Goal: Information Seeking & Learning: Find specific page/section

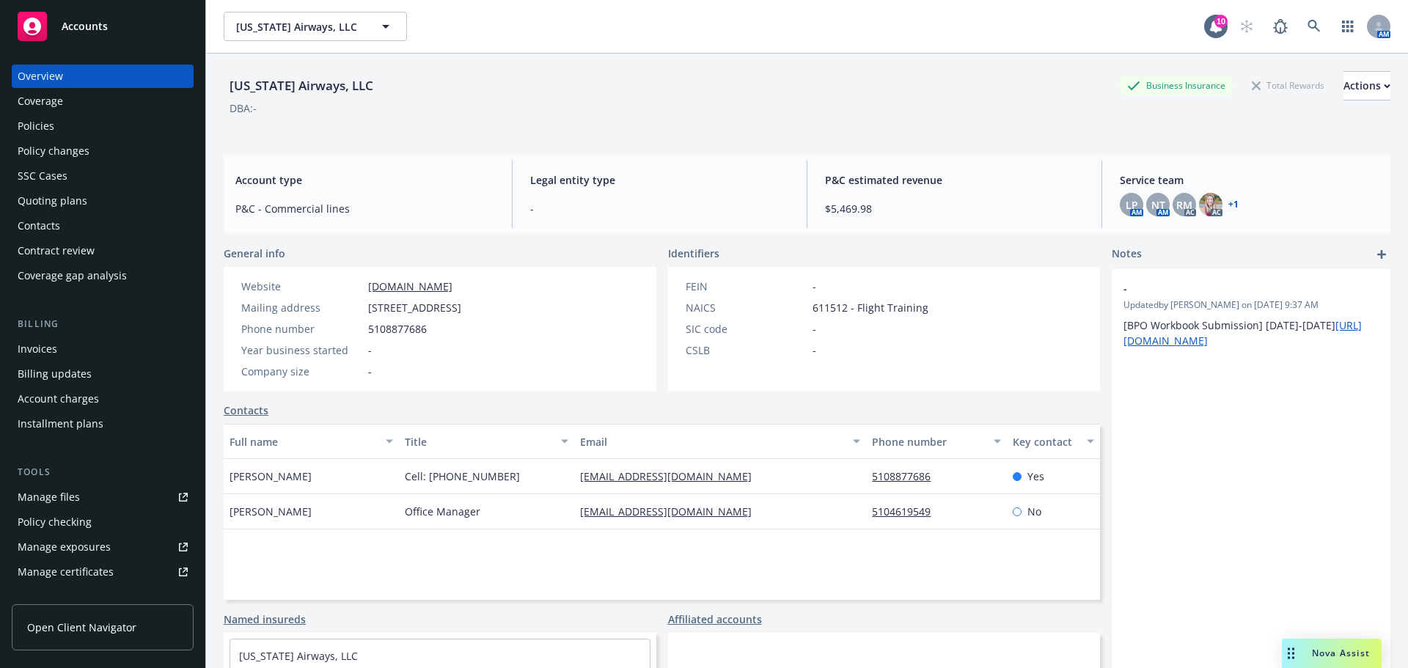
click at [1331, 645] on div "Nova Assist" at bounding box center [1332, 653] width 100 height 29
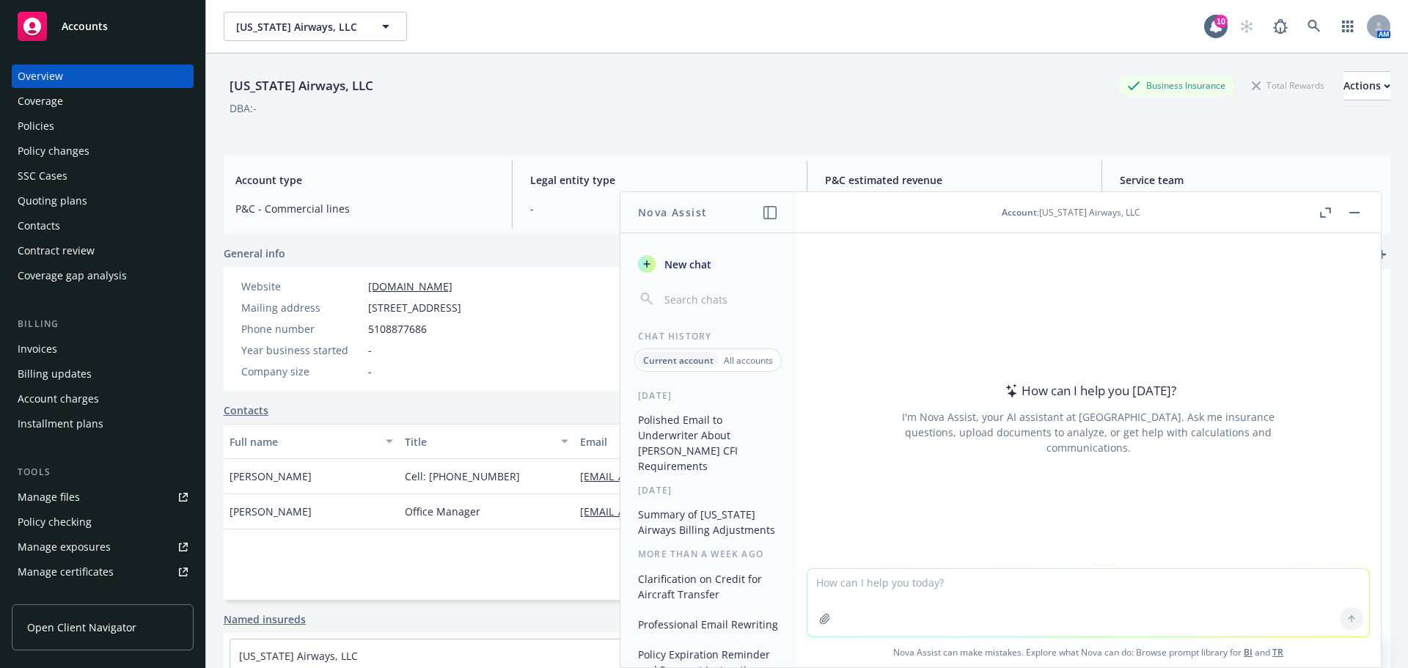
click at [841, 595] on textarea at bounding box center [1089, 602] width 562 height 67
paste textarea "As always, it was such a pleasure speaking with you this afternoon! As discusse…"
type textarea "rewrite this: As always, it was such a pleasure speaking with you this afternoo…"
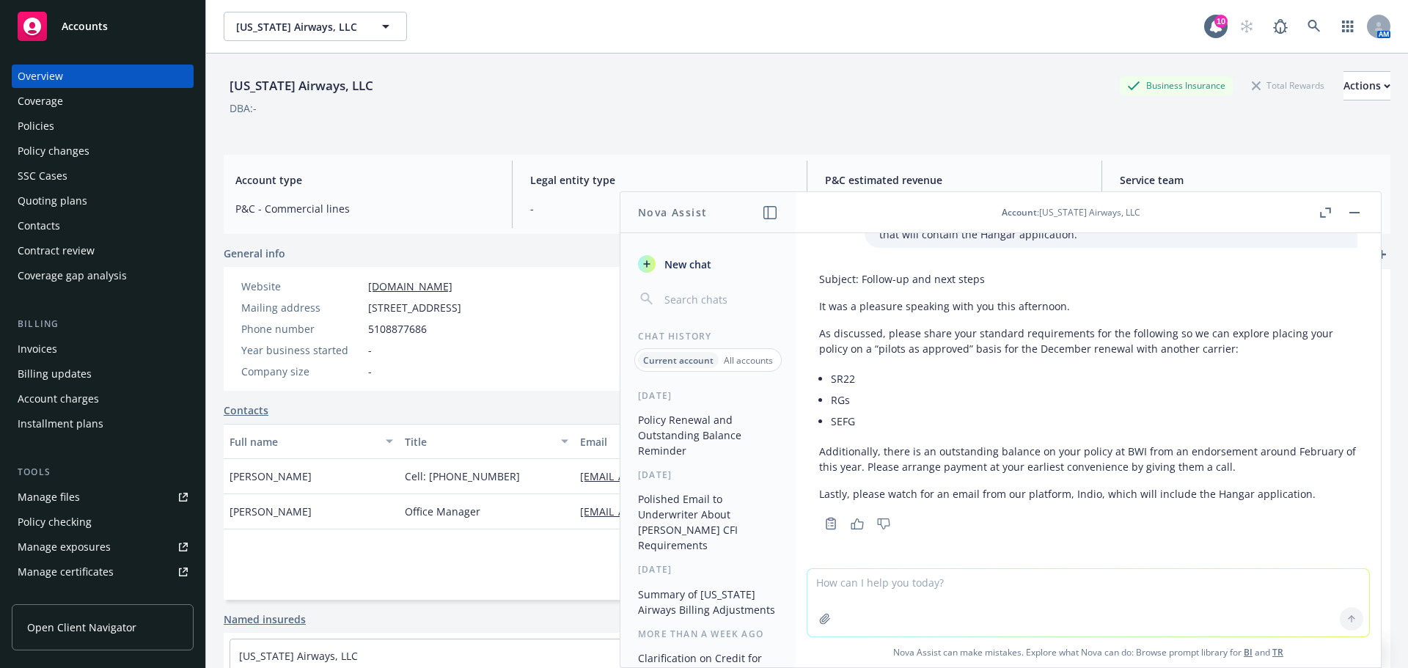
scroll to position [211, 0]
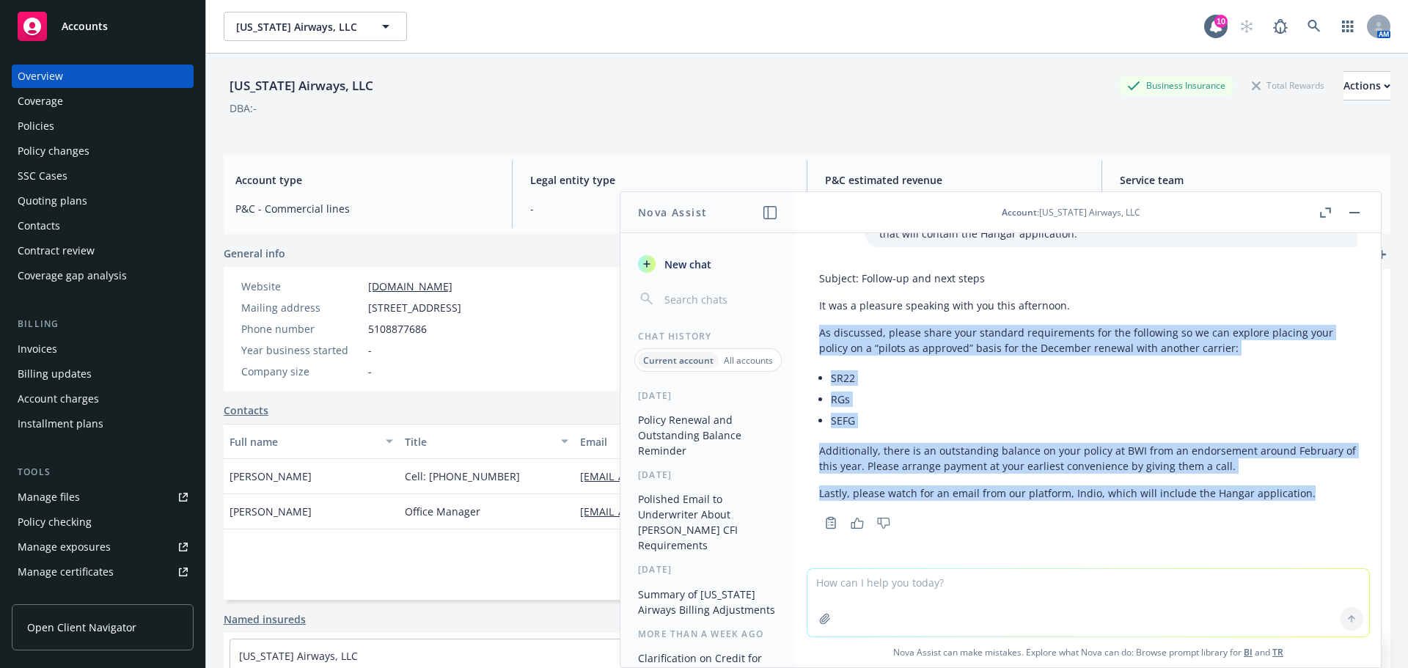
drag, startPoint x: 1300, startPoint y: 490, endPoint x: 808, endPoint y: 333, distance: 516.6
click at [808, 333] on div "Subject: Follow-up and next steps It was a pleasure speaking with you this afte…" at bounding box center [1089, 399] width 562 height 268
copy div "As discussed, please share your standard requirements for the following so we c…"
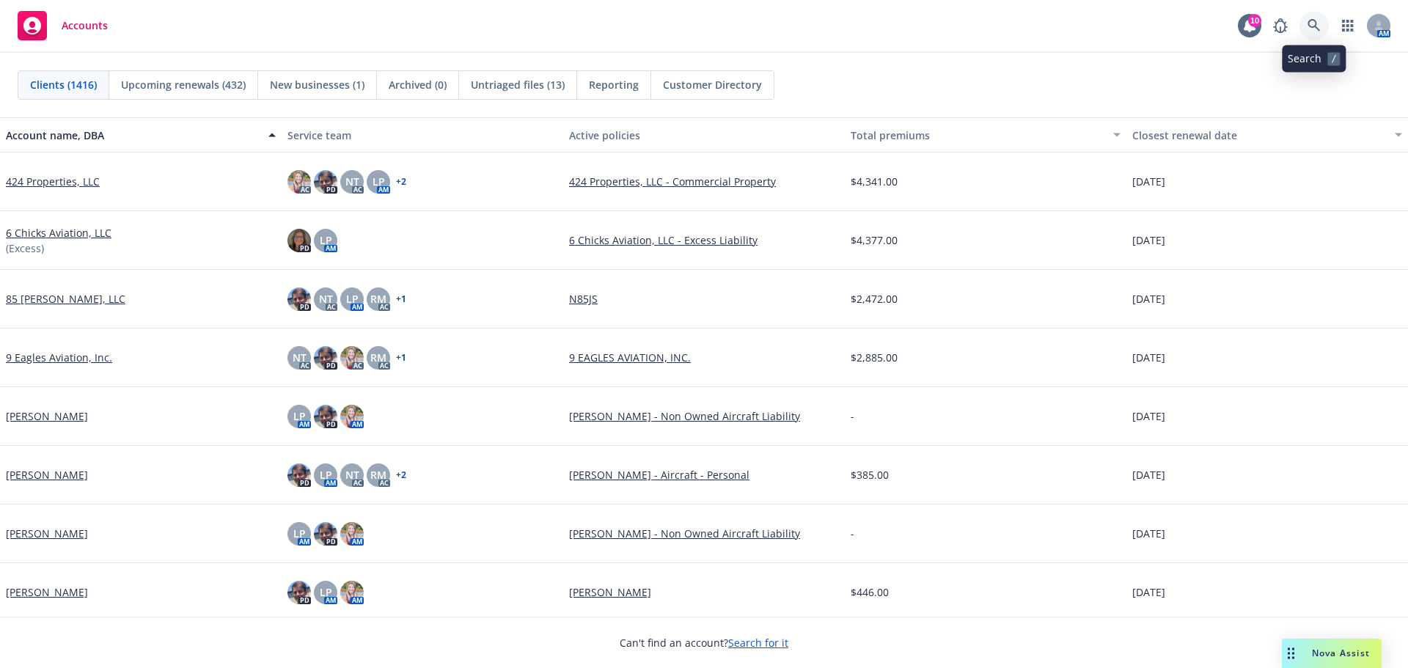
click at [1317, 31] on icon at bounding box center [1314, 25] width 13 height 13
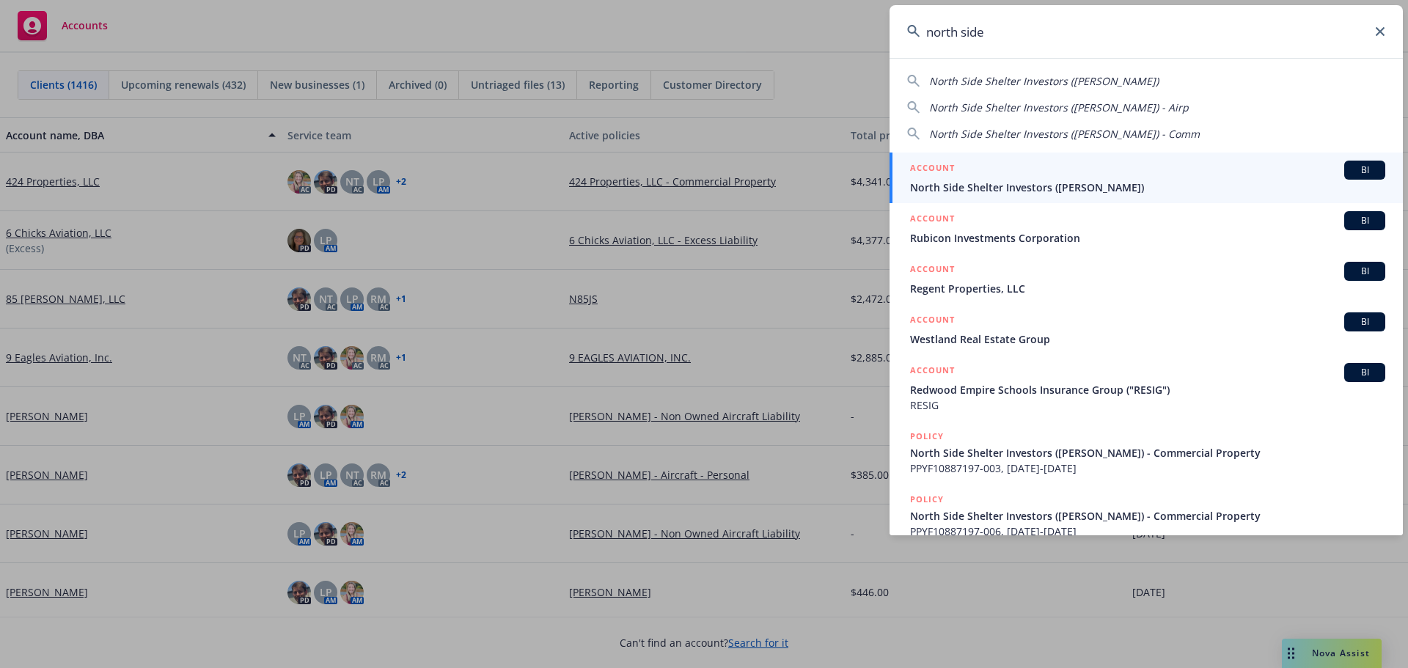
type input "north side"
click at [1011, 191] on span "North Side Shelter Investors (Karen Curtis)" at bounding box center [1147, 187] width 475 height 15
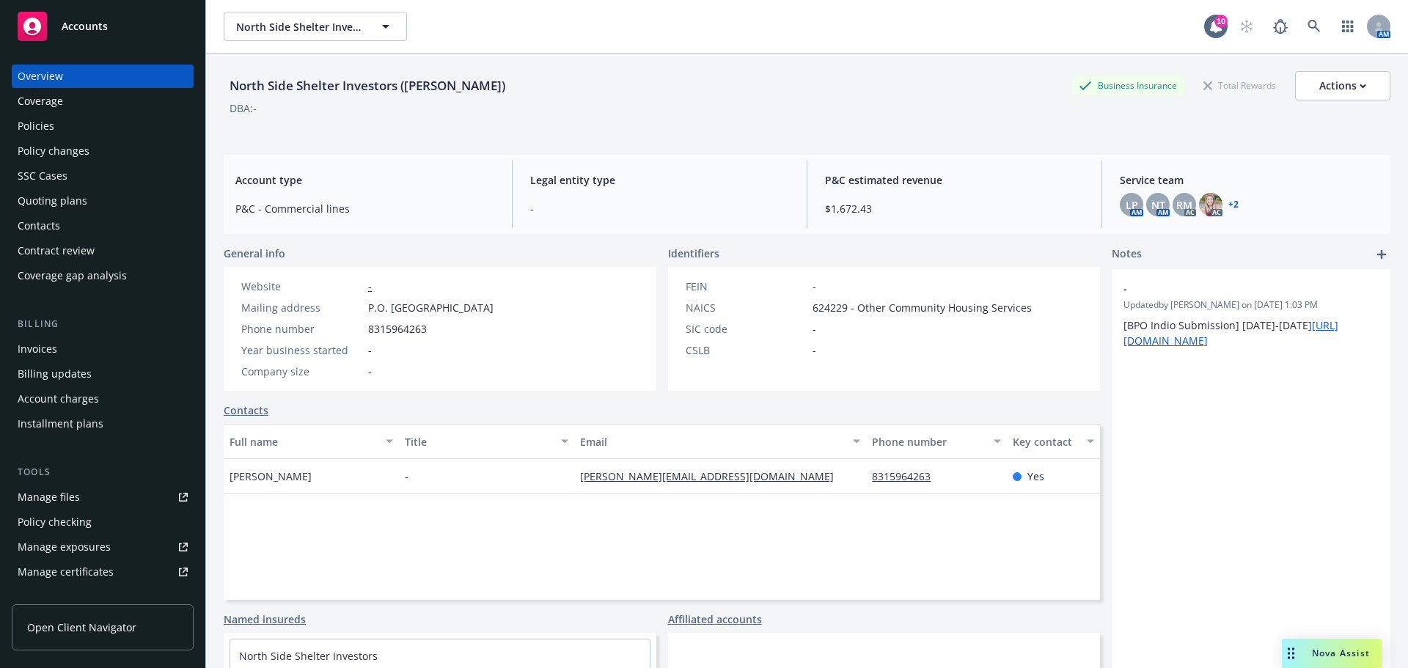
click at [59, 119] on div "Policies" at bounding box center [103, 125] width 170 height 23
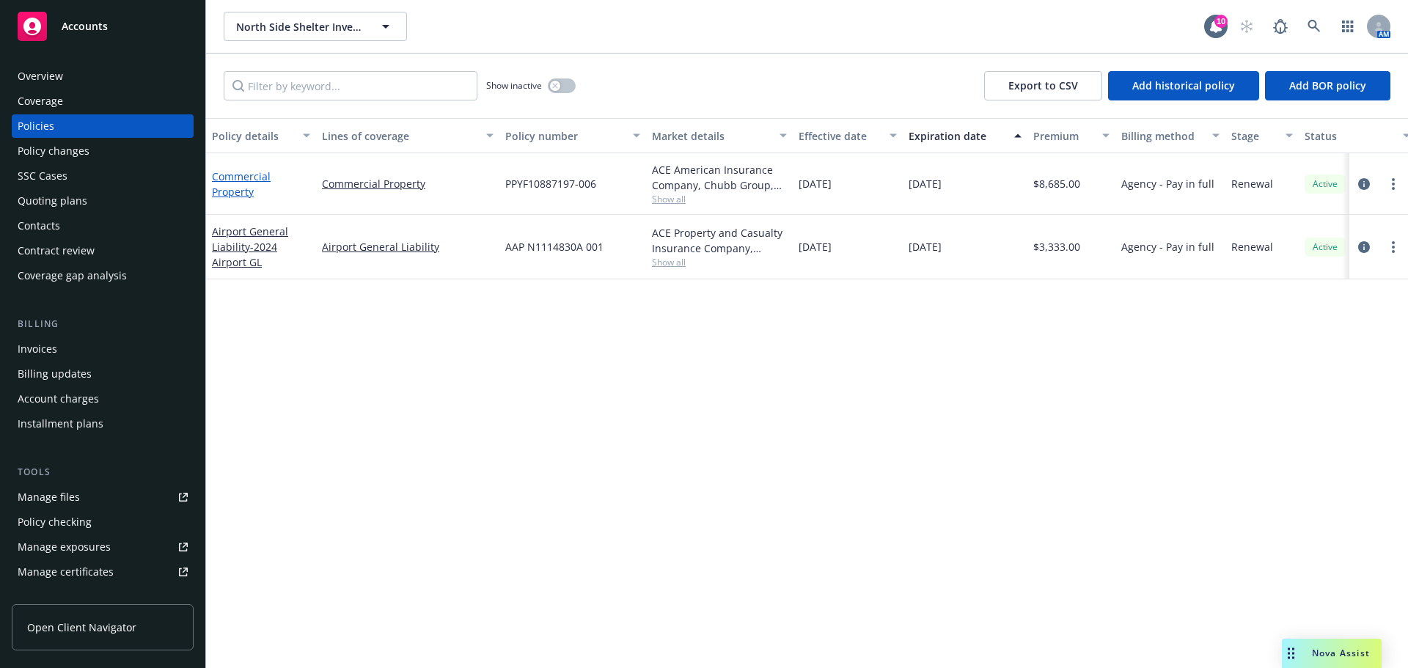
click at [237, 185] on link "Commercial Property" at bounding box center [241, 183] width 59 height 29
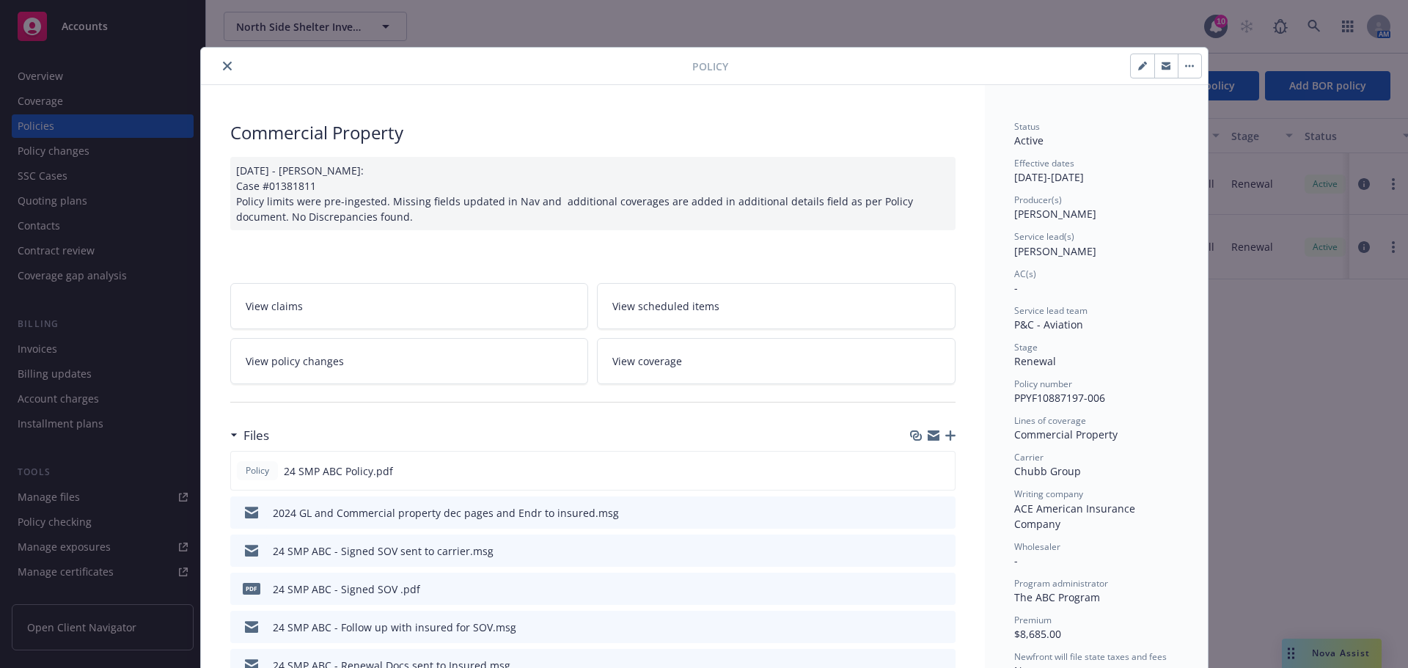
click at [223, 67] on icon "close" at bounding box center [227, 66] width 9 height 9
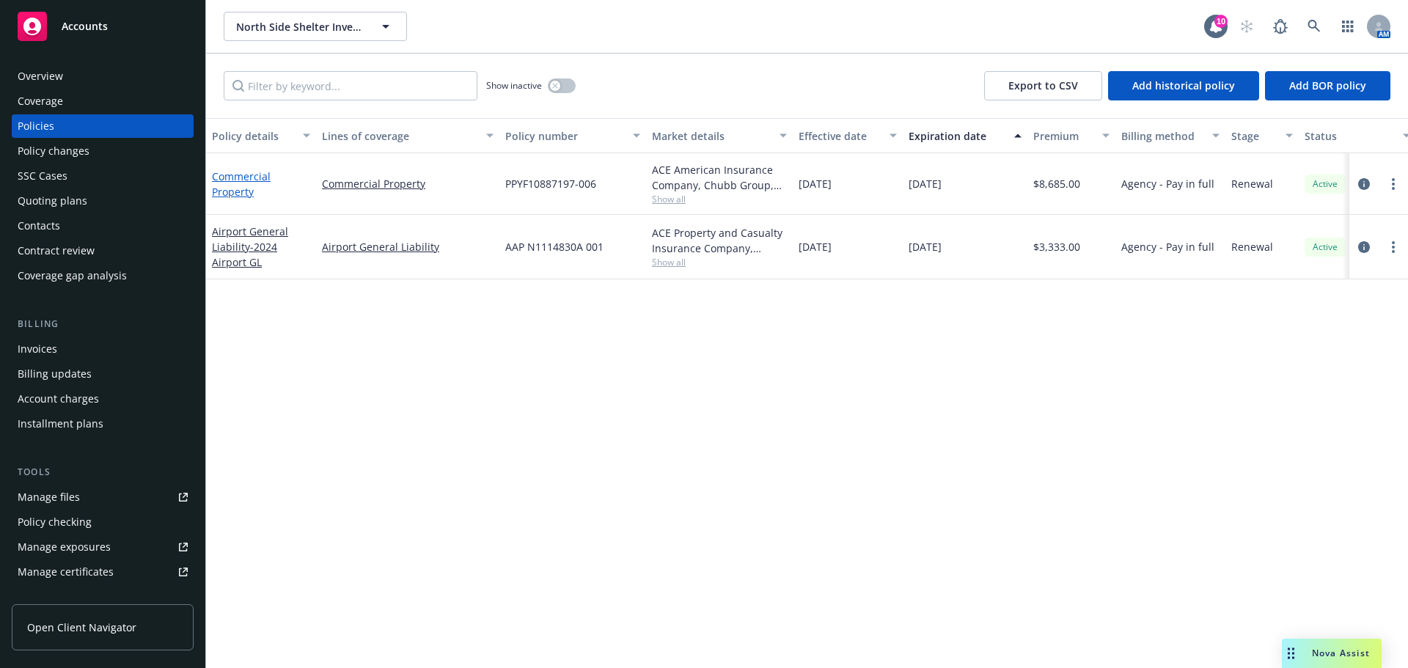
click at [247, 172] on link "Commercial Property" at bounding box center [241, 183] width 59 height 29
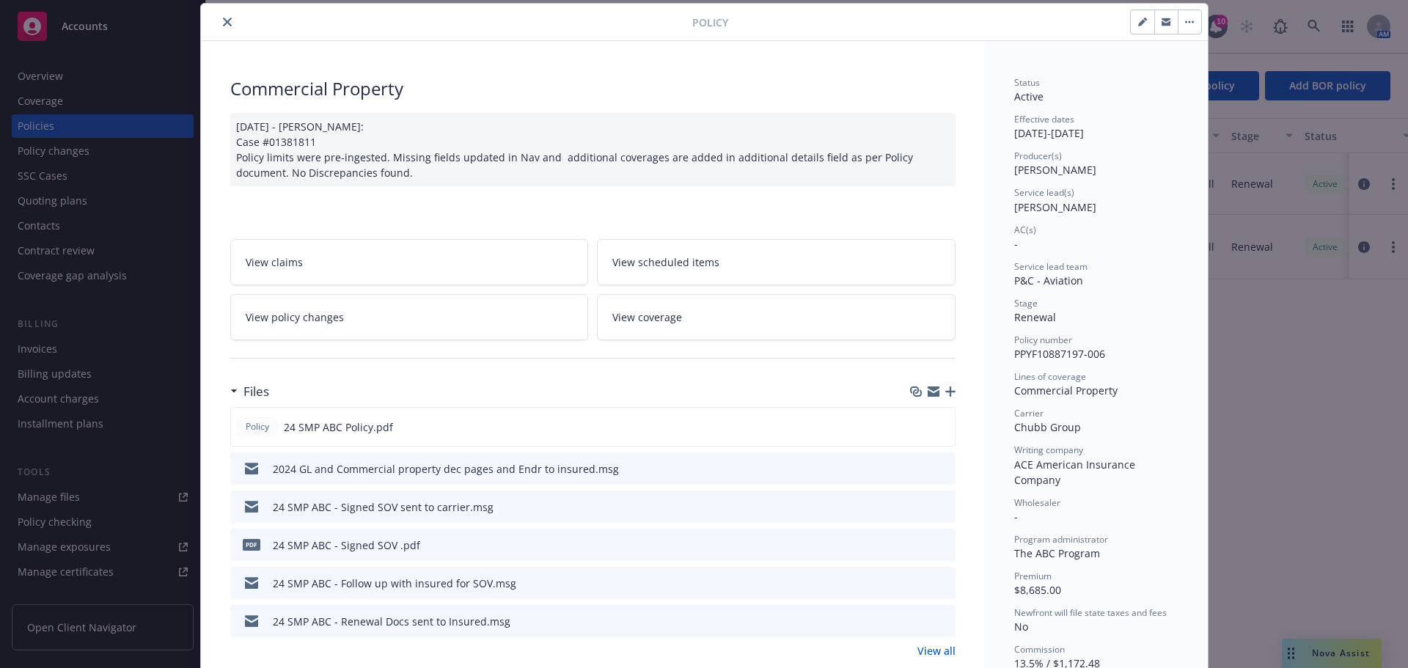
scroll to position [411, 0]
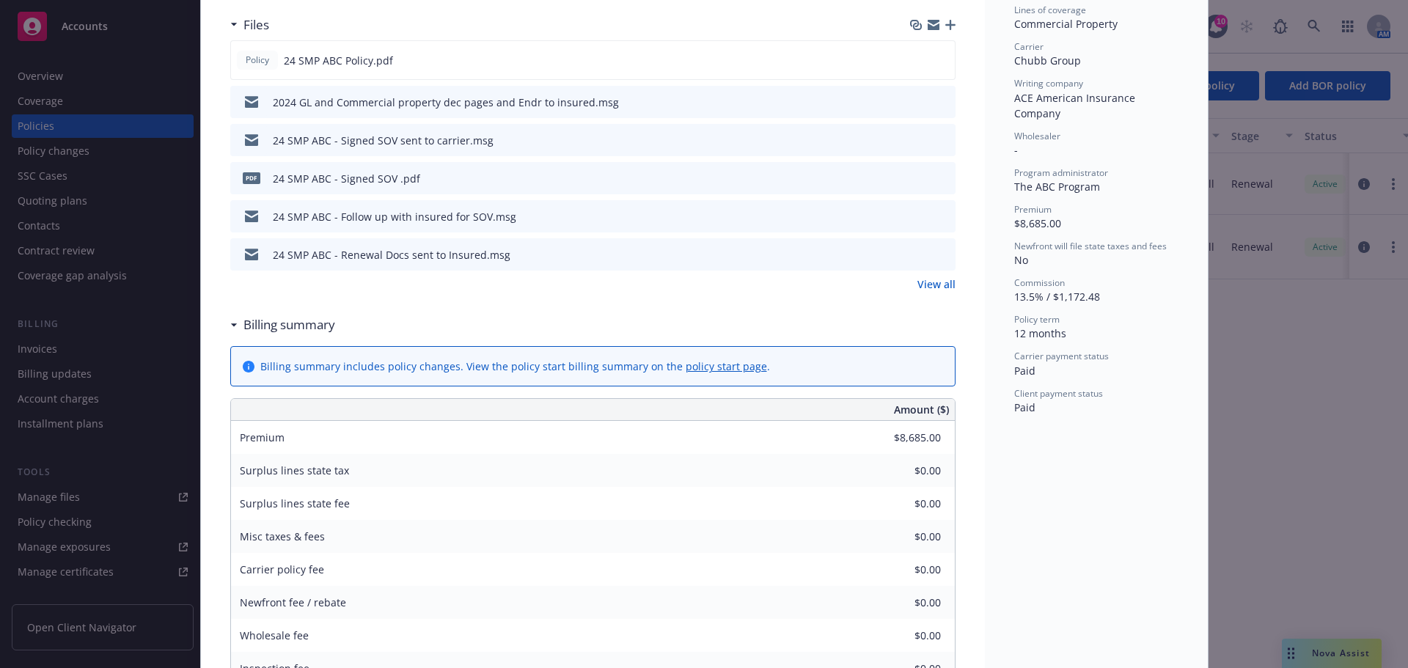
click at [929, 288] on link "View all" at bounding box center [937, 284] width 38 height 15
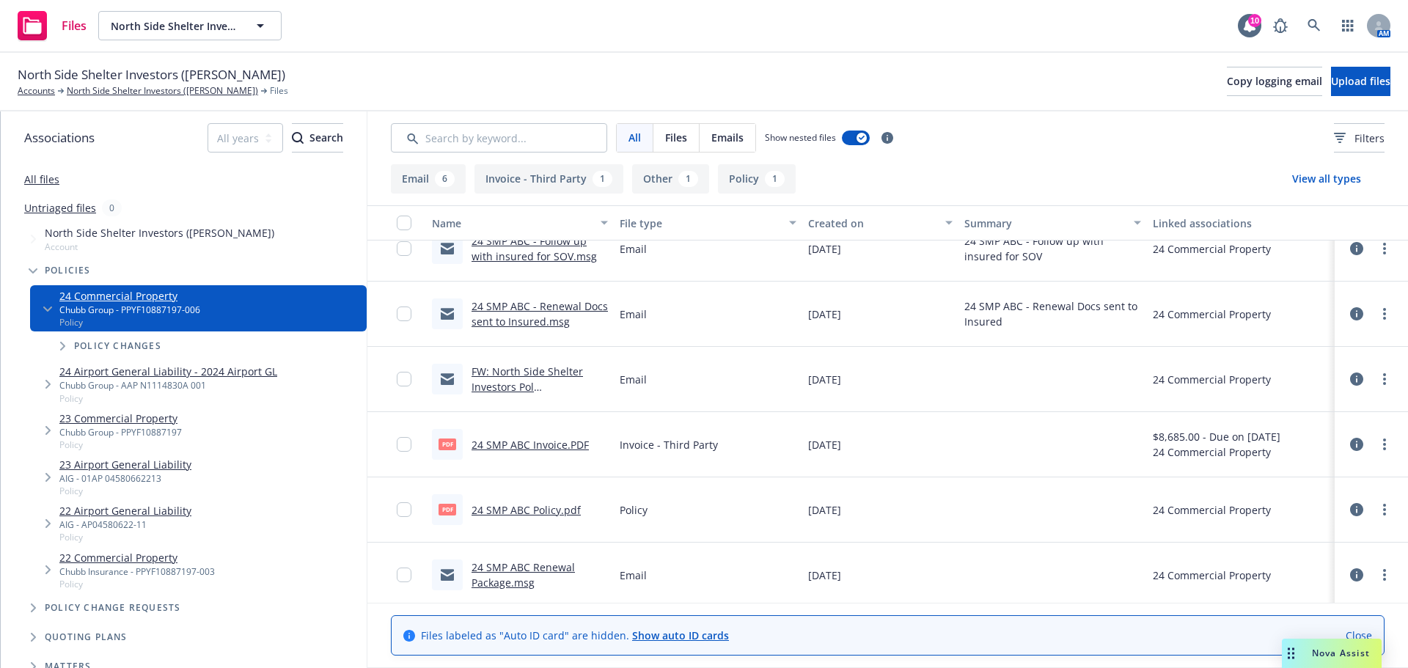
scroll to position [224, 0]
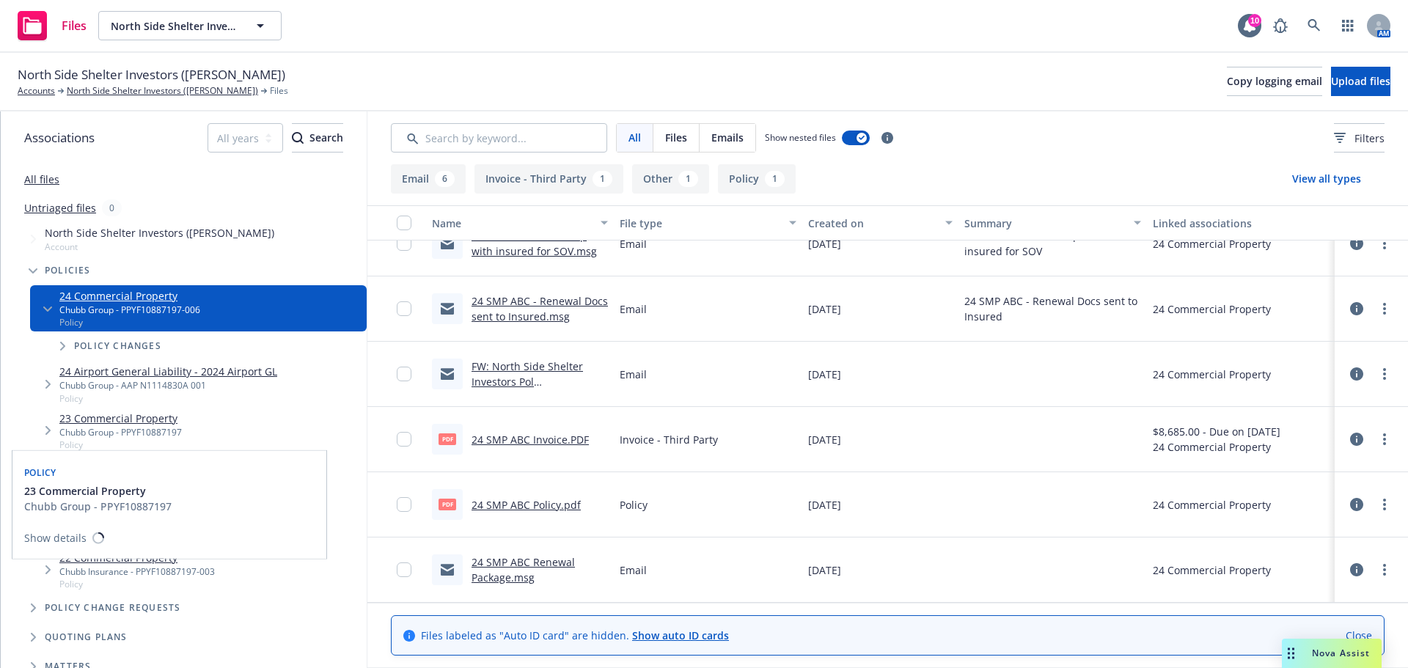
click at [150, 421] on link "23 Commercial Property" at bounding box center [120, 418] width 122 height 15
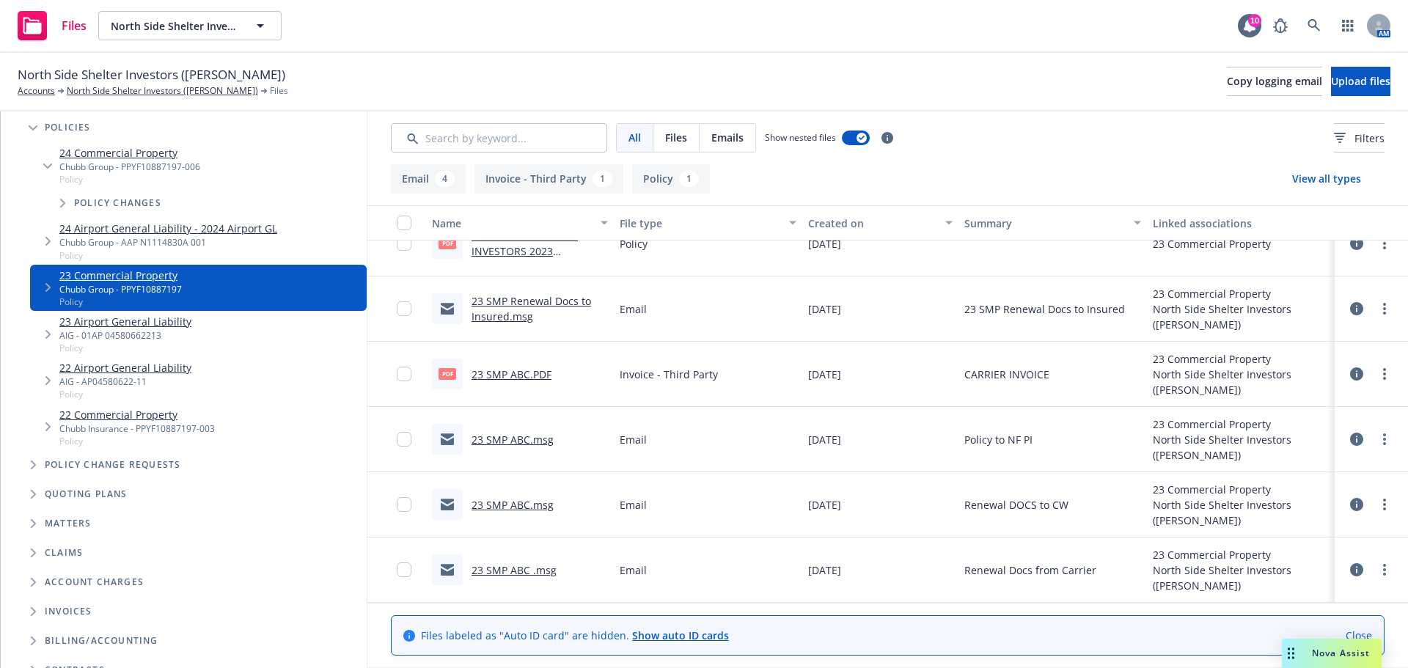
scroll to position [147, 0]
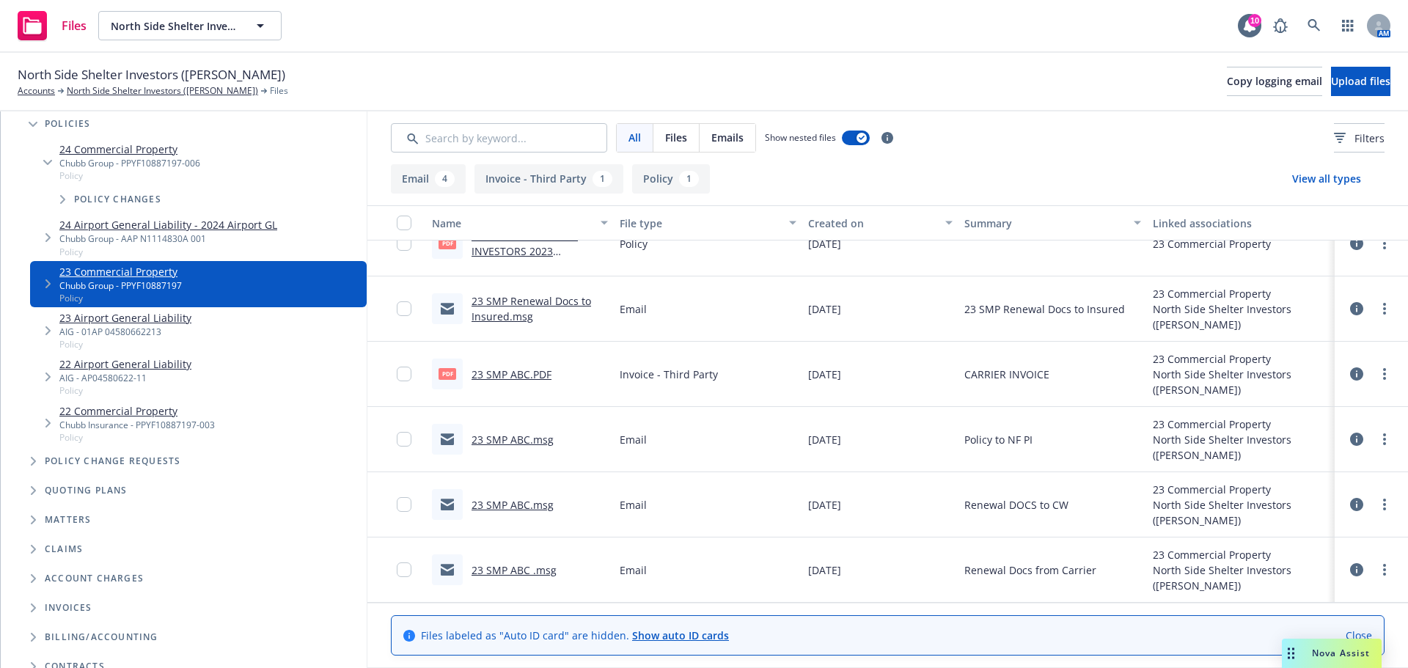
click at [150, 410] on link "22 Commercial Property" at bounding box center [136, 410] width 155 height 15
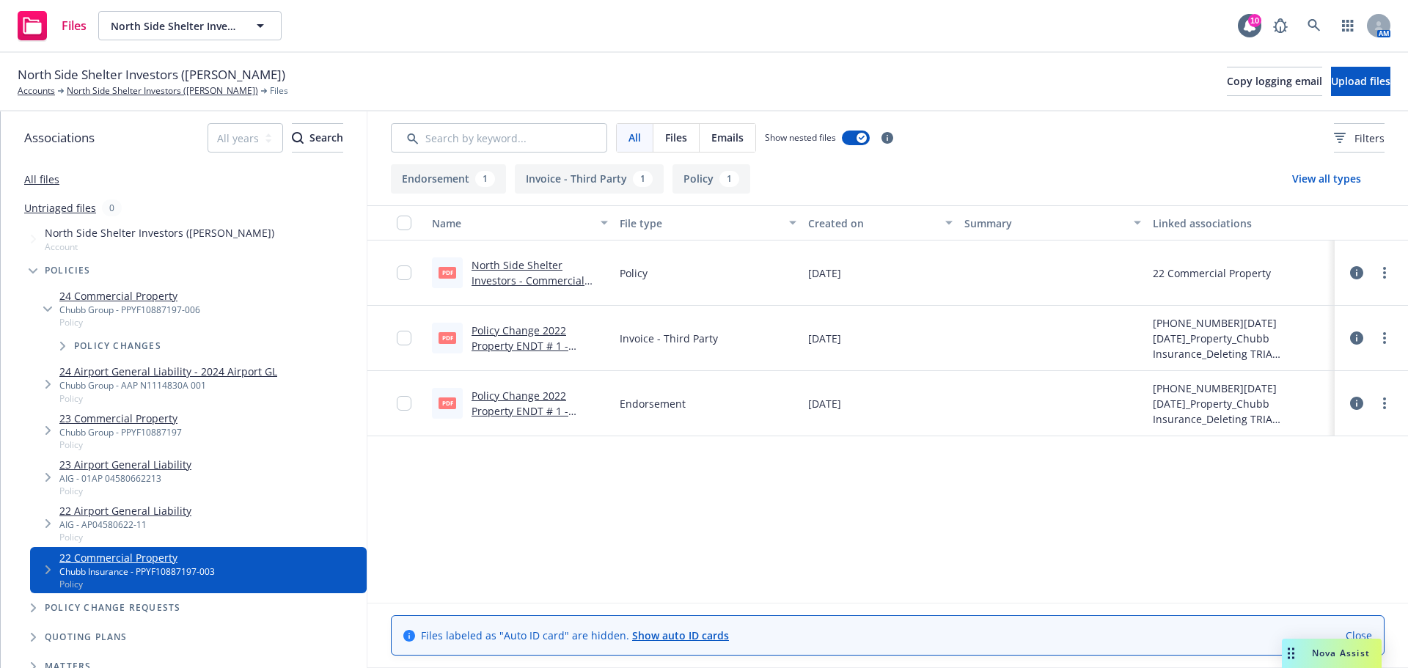
click at [112, 299] on link "24 Commercial Property" at bounding box center [129, 295] width 141 height 15
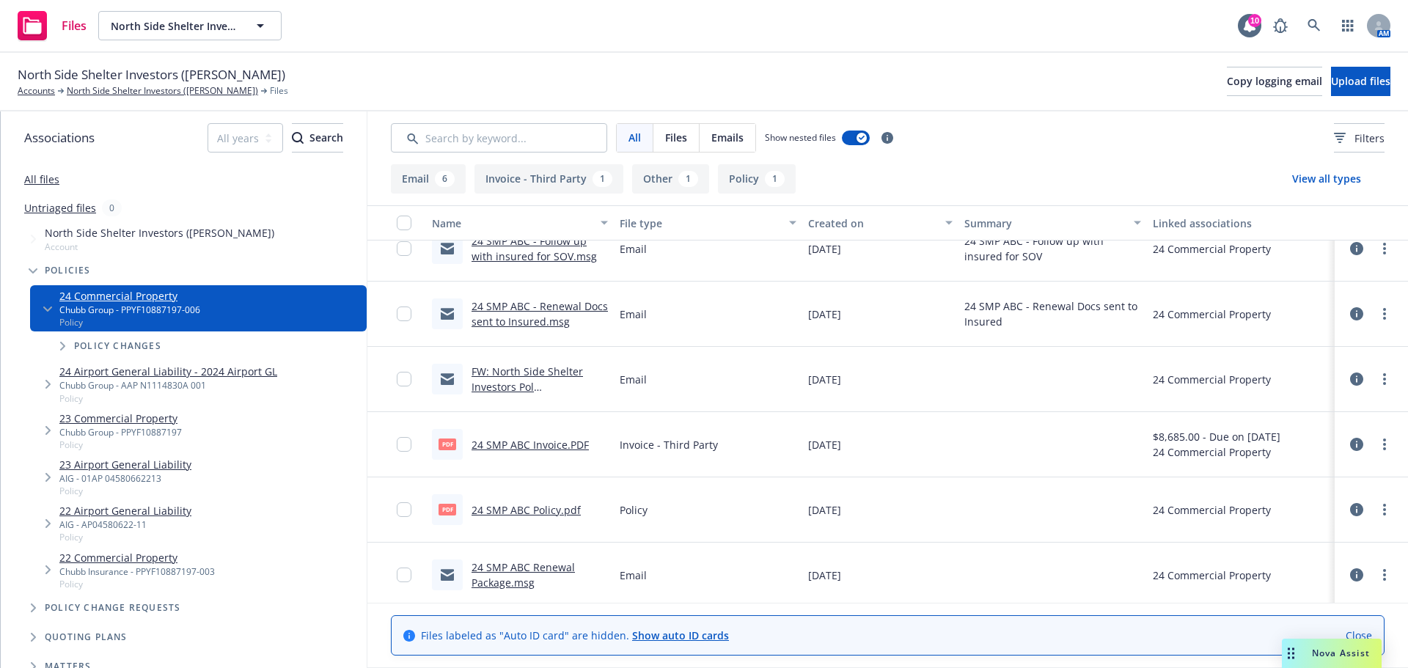
scroll to position [224, 0]
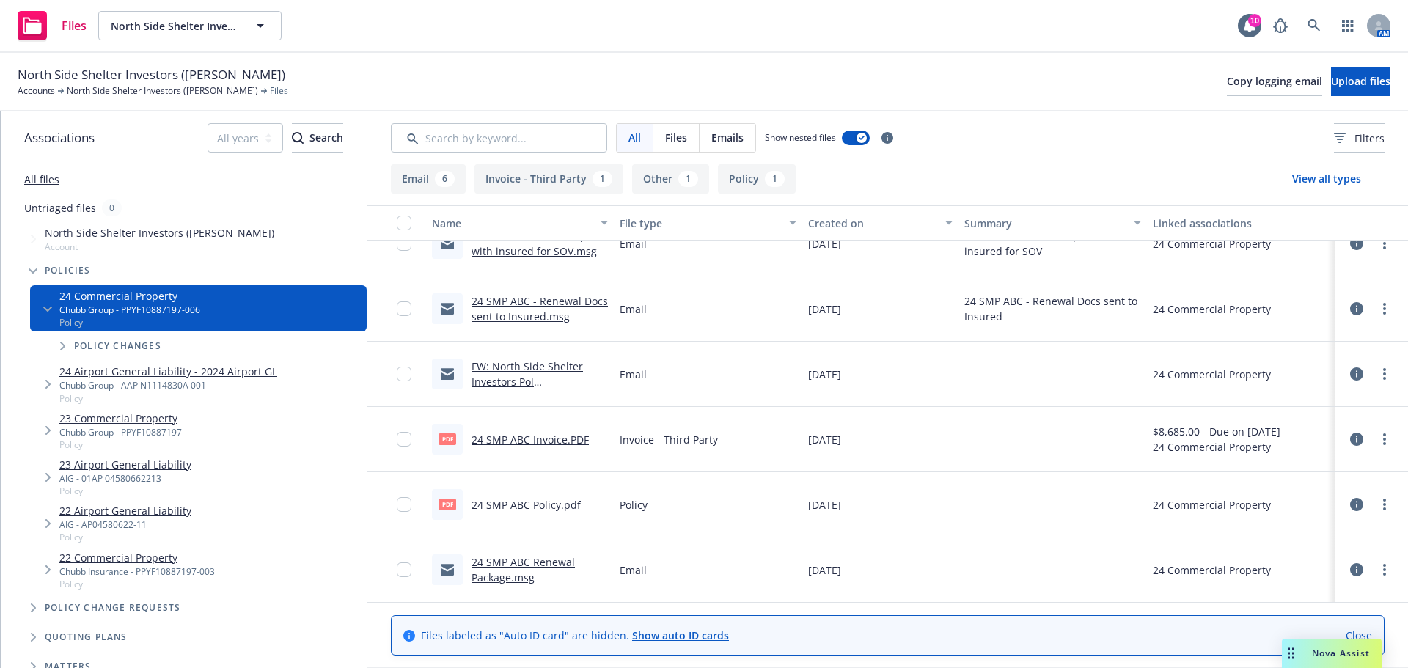
click at [551, 505] on link "24 SMP ABC Policy.pdf" at bounding box center [526, 505] width 109 height 14
click at [90, 85] on link "North Side Shelter Investors (Karen Curtis)" at bounding box center [162, 90] width 191 height 13
